Goal: Task Accomplishment & Management: Complete application form

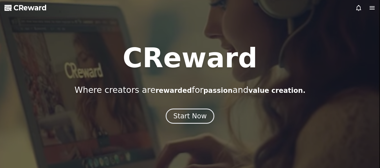
click at [367, 9] on div at bounding box center [365, 8] width 20 height 7
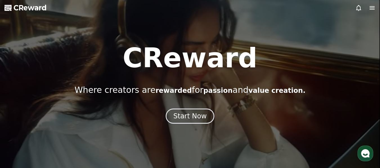
click at [369, 8] on icon at bounding box center [372, 8] width 7 height 7
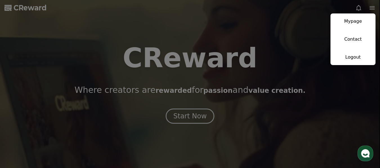
click at [181, 33] on button "close" at bounding box center [190, 84] width 380 height 168
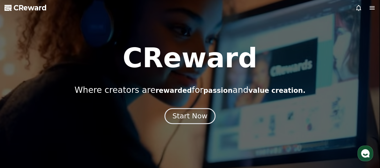
click at [178, 122] on button "Start Now" at bounding box center [190, 116] width 51 height 16
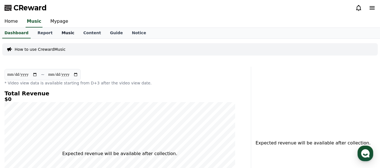
click at [60, 35] on link "Music" at bounding box center [68, 33] width 22 height 11
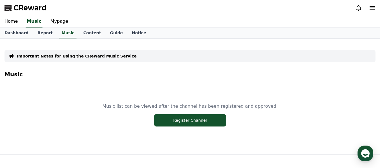
click at [367, 8] on div at bounding box center [365, 8] width 20 height 7
click at [371, 8] on icon at bounding box center [372, 7] width 5 height 3
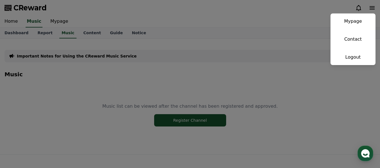
click at [291, 52] on button "close" at bounding box center [190, 84] width 380 height 168
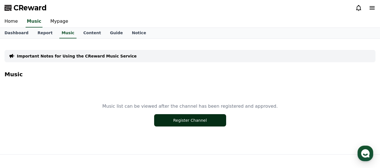
click at [179, 117] on button "Register Channel" at bounding box center [190, 120] width 72 height 12
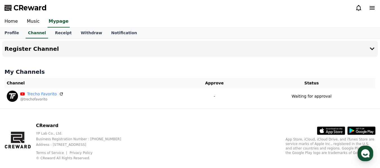
scroll to position [10, 0]
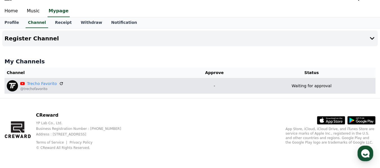
click at [318, 90] on td "Waiting for approval" at bounding box center [312, 86] width 128 height 16
